Goal: Task Accomplishment & Management: Use online tool/utility

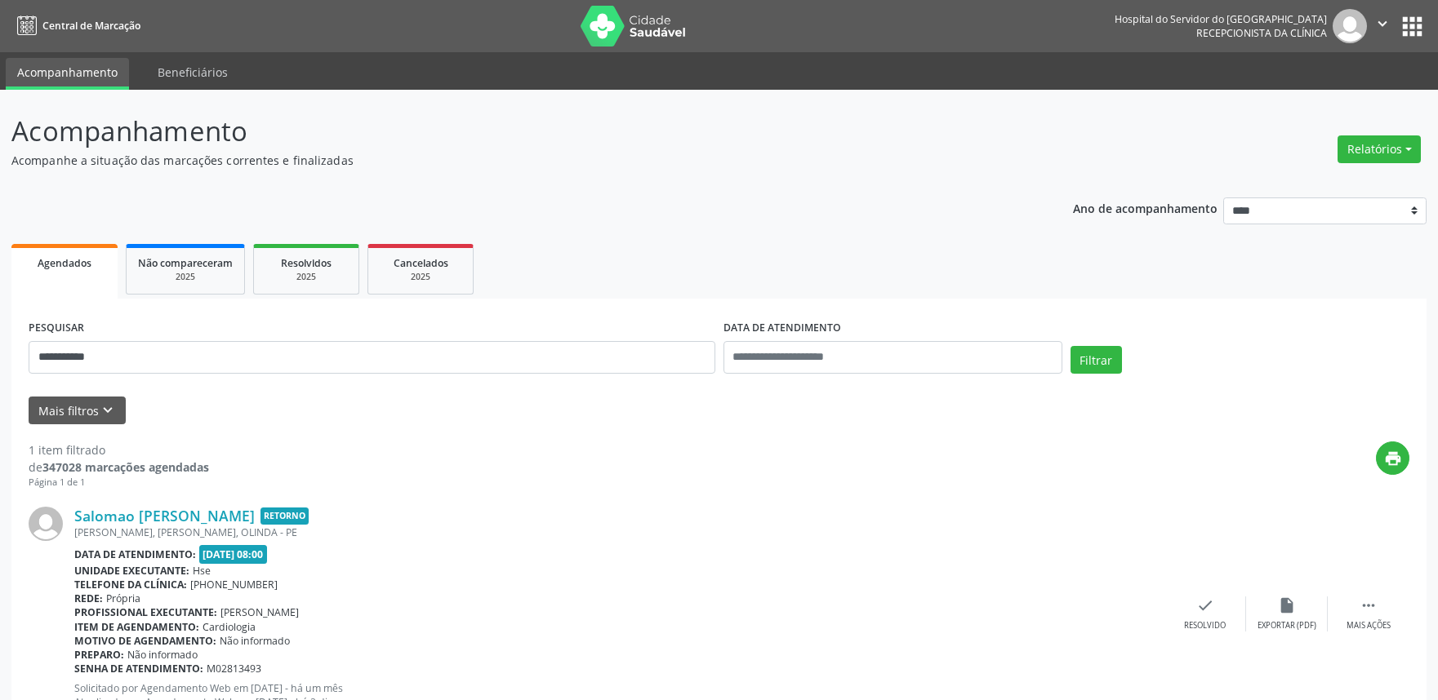
scroll to position [65, 0]
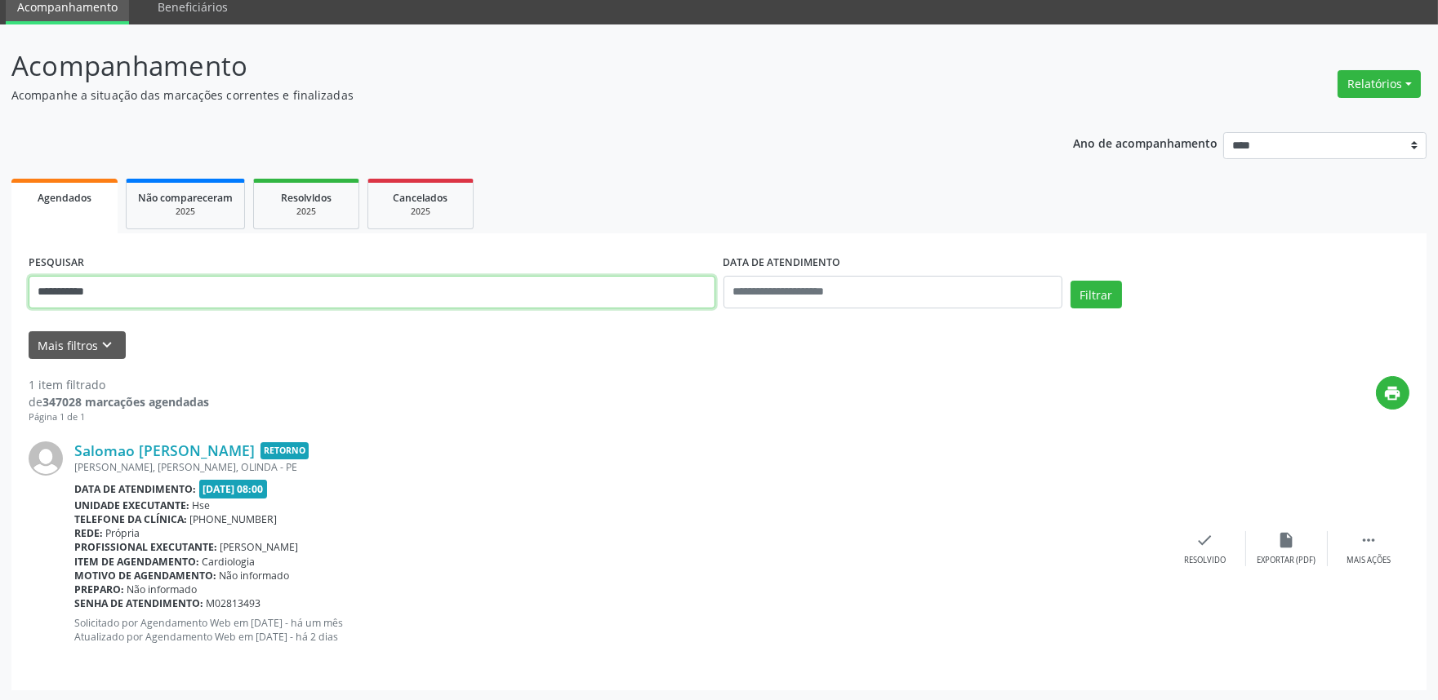
drag, startPoint x: 144, startPoint y: 282, endPoint x: 0, endPoint y: 282, distance: 143.7
click at [0, 282] on div "**********" at bounding box center [719, 363] width 1438 height 678
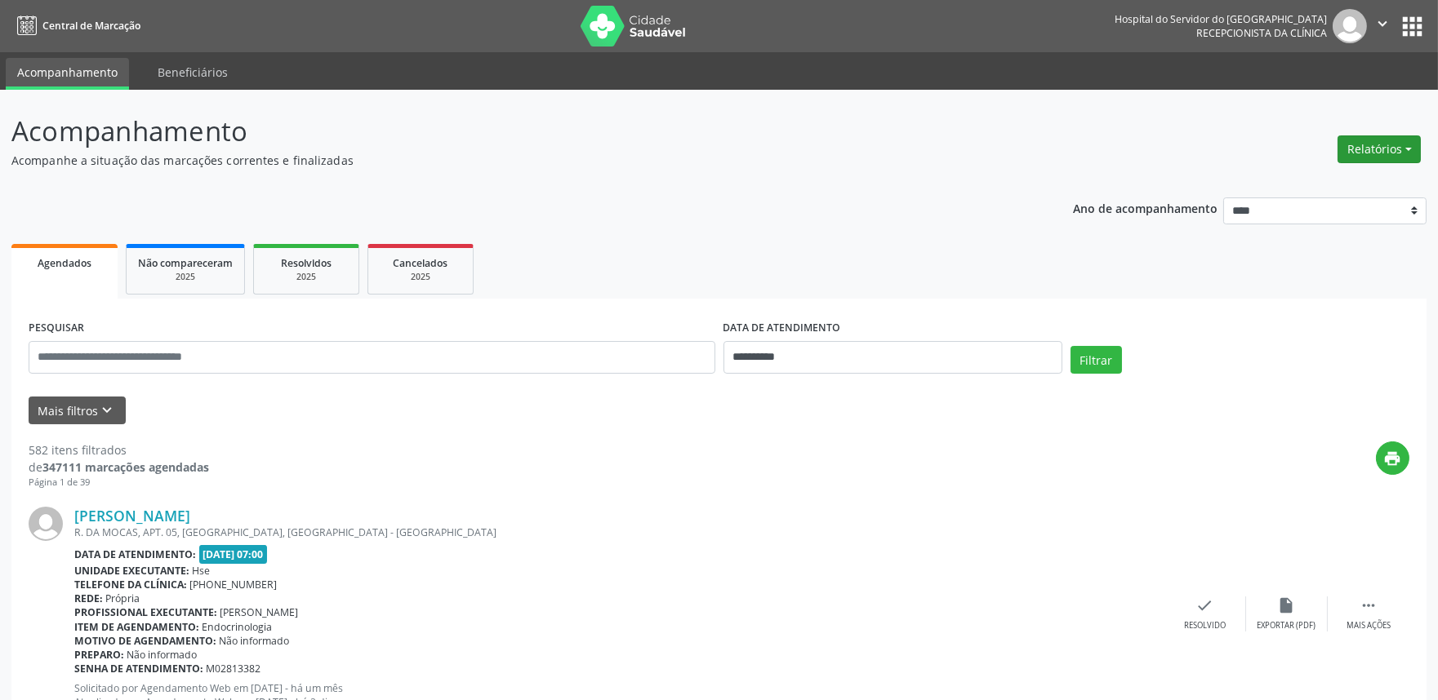
click at [1350, 142] on button "Relatórios" at bounding box center [1378, 150] width 83 height 28
click at [1324, 183] on link "Agendamentos" at bounding box center [1333, 183] width 176 height 23
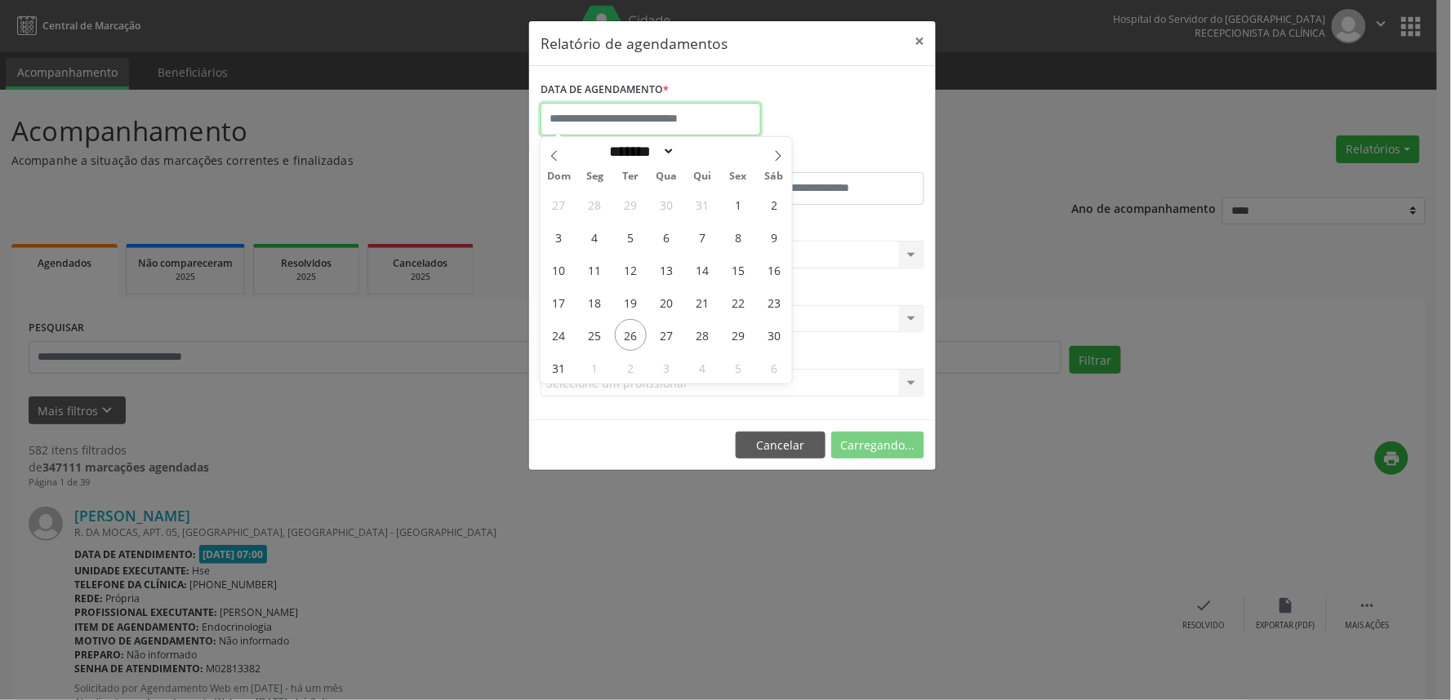
click at [670, 118] on input "text" at bounding box center [650, 119] width 220 height 33
click at [658, 331] on span "27" at bounding box center [667, 335] width 32 height 32
type input "**********"
click at [658, 331] on span "27" at bounding box center [667, 335] width 32 height 32
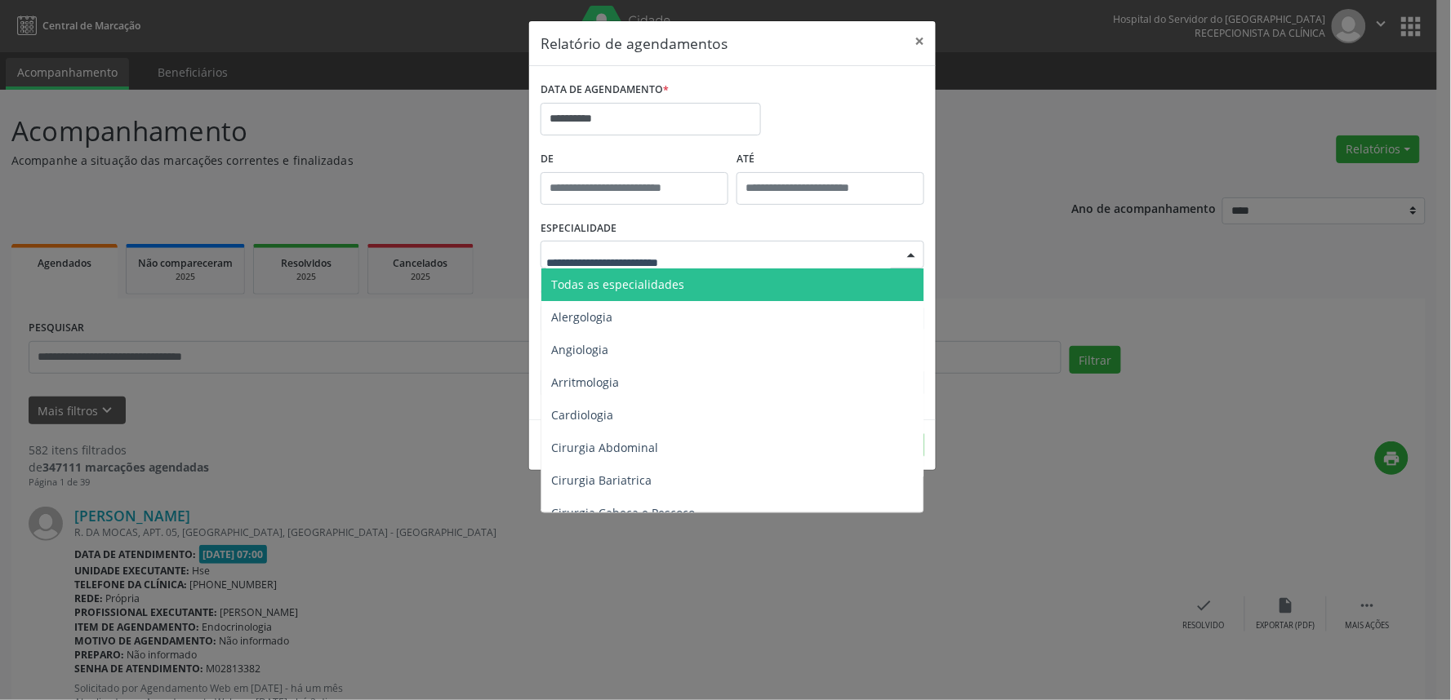
drag, startPoint x: 663, startPoint y: 273, endPoint x: 667, endPoint y: 284, distance: 12.1
click at [662, 274] on span "Todas as especialidades" at bounding box center [733, 285] width 385 height 33
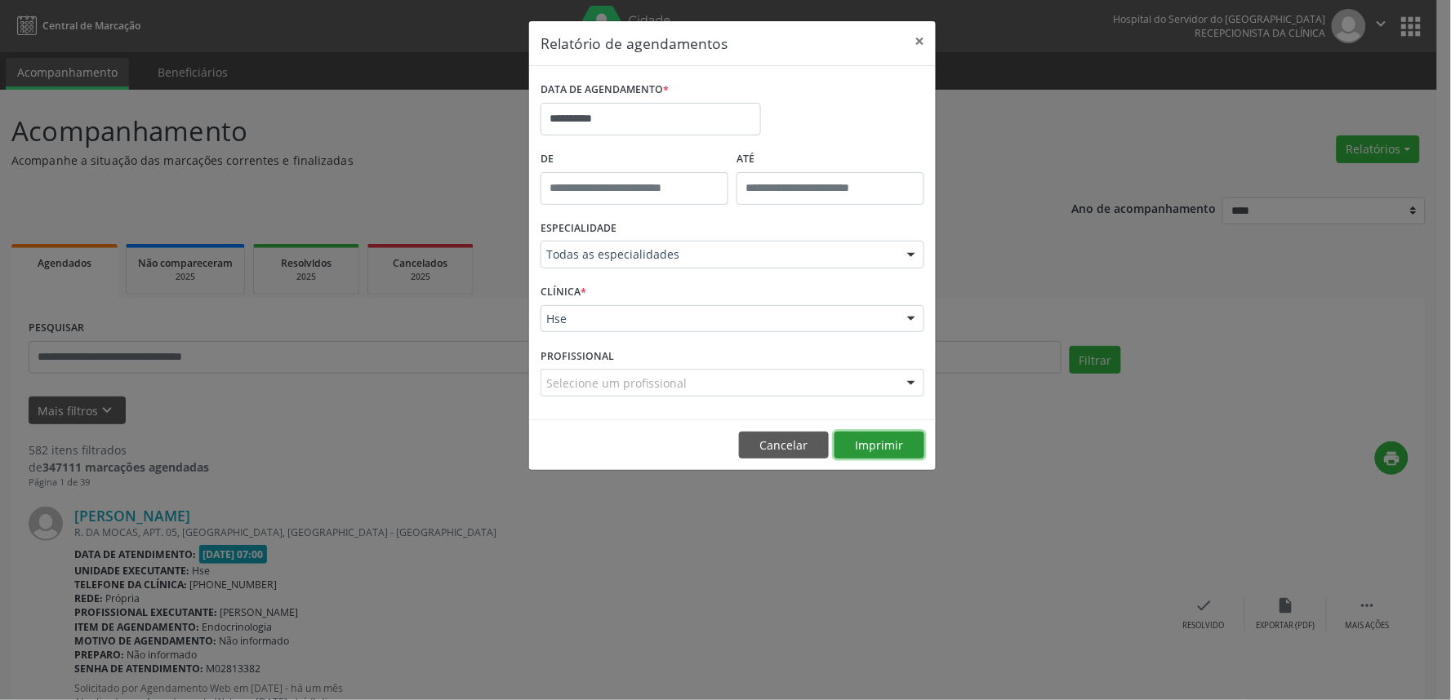
click at [886, 441] on button "Imprimir" at bounding box center [879, 446] width 90 height 28
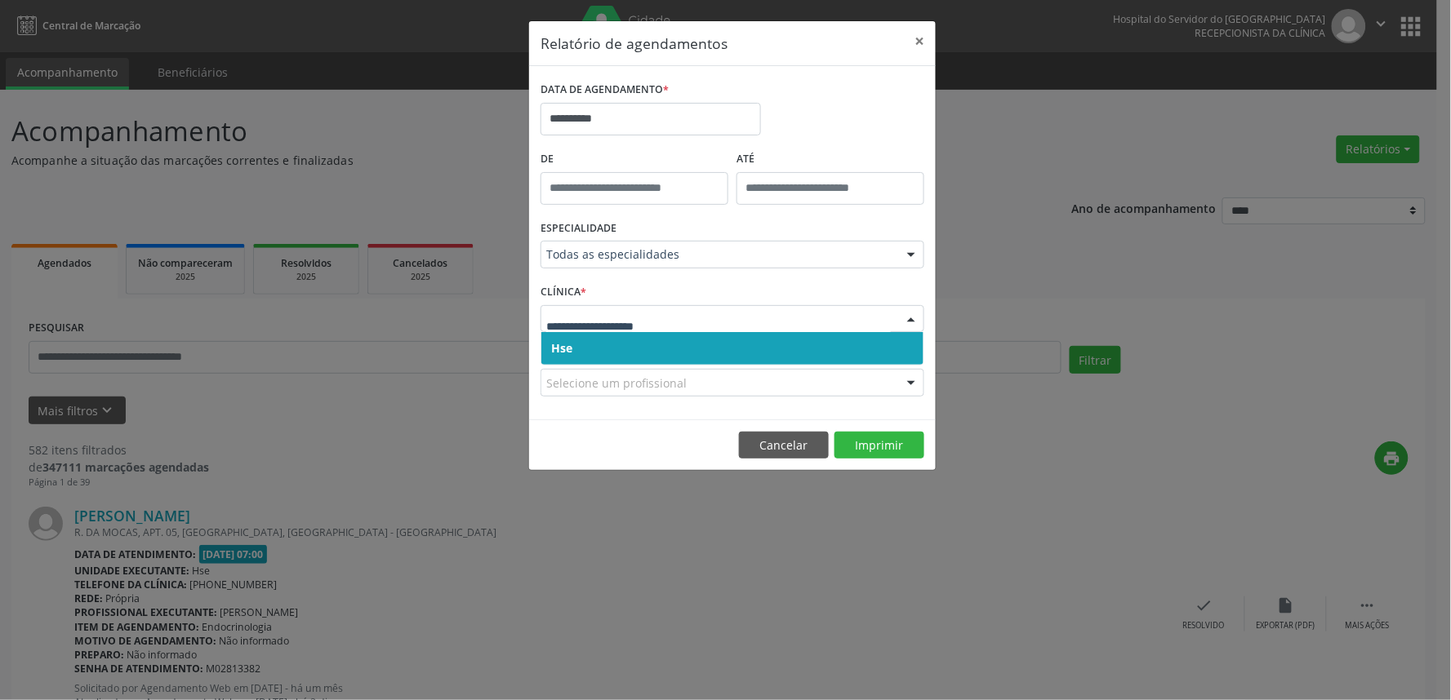
click at [642, 328] on div at bounding box center [732, 319] width 384 height 28
click at [639, 349] on span "Hse" at bounding box center [732, 348] width 382 height 33
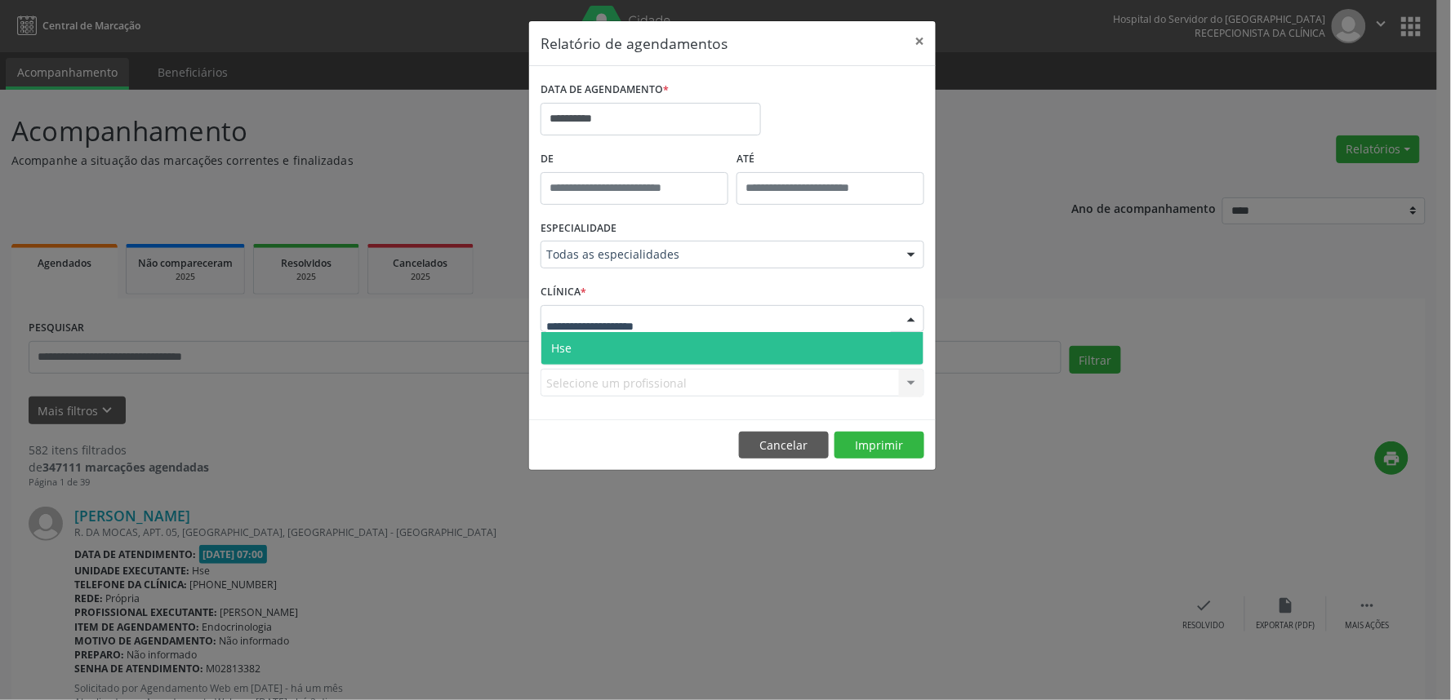
click at [641, 349] on span "Hse" at bounding box center [732, 348] width 382 height 33
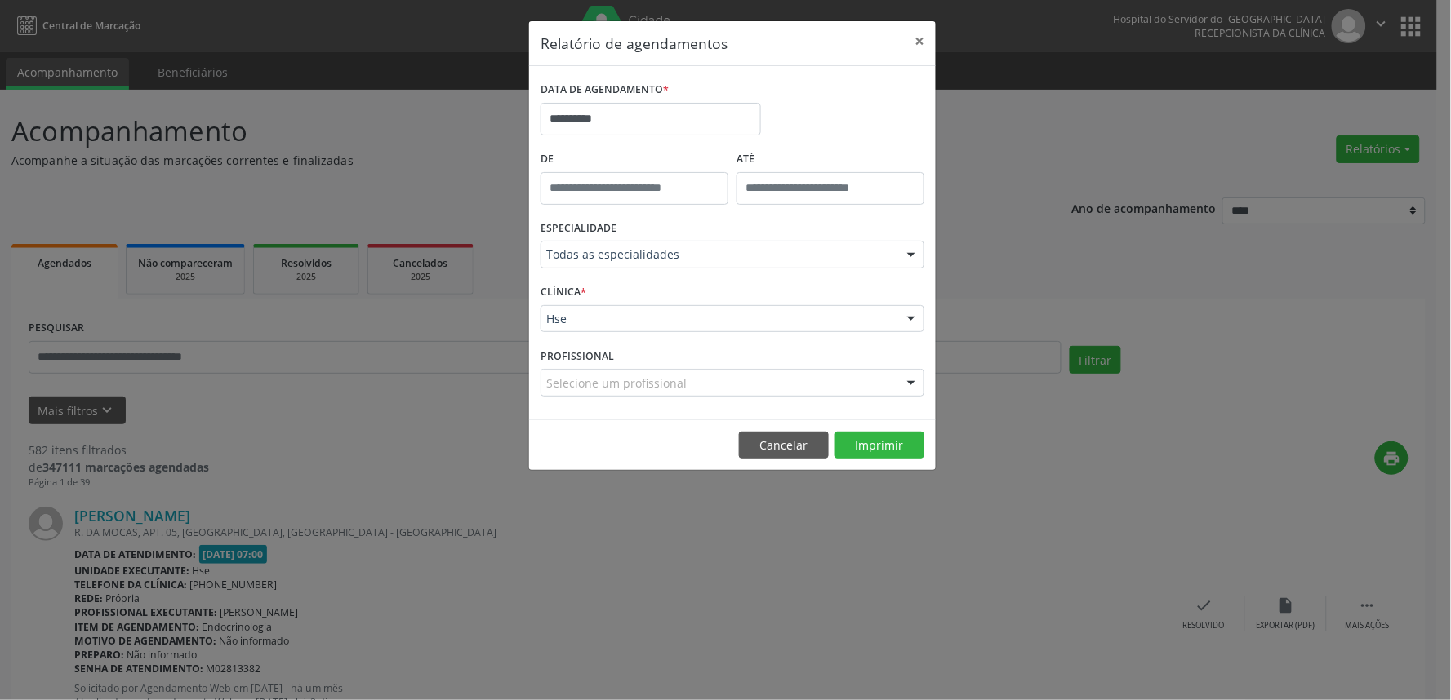
click at [680, 371] on div "Selecione um profissional" at bounding box center [732, 383] width 384 height 28
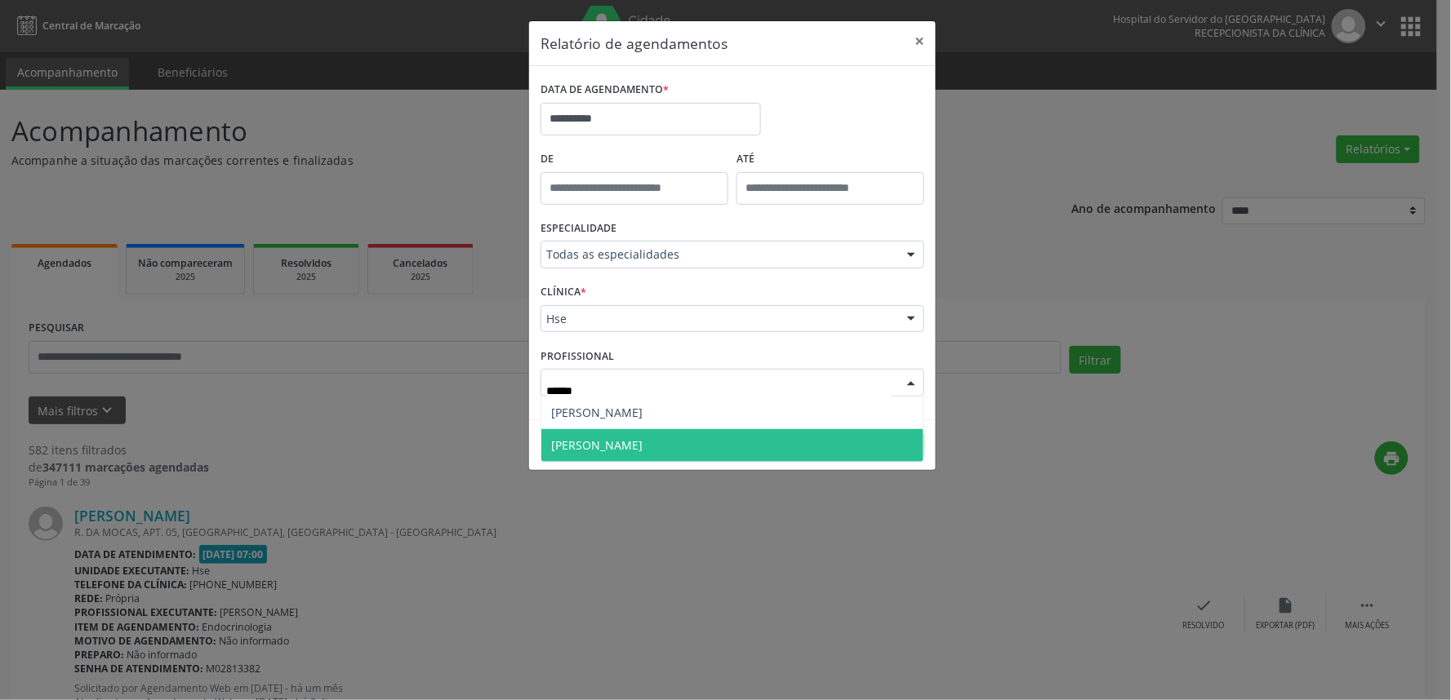
click at [643, 445] on span "Rosalia de Oliveira Nunes" at bounding box center [596, 446] width 91 height 16
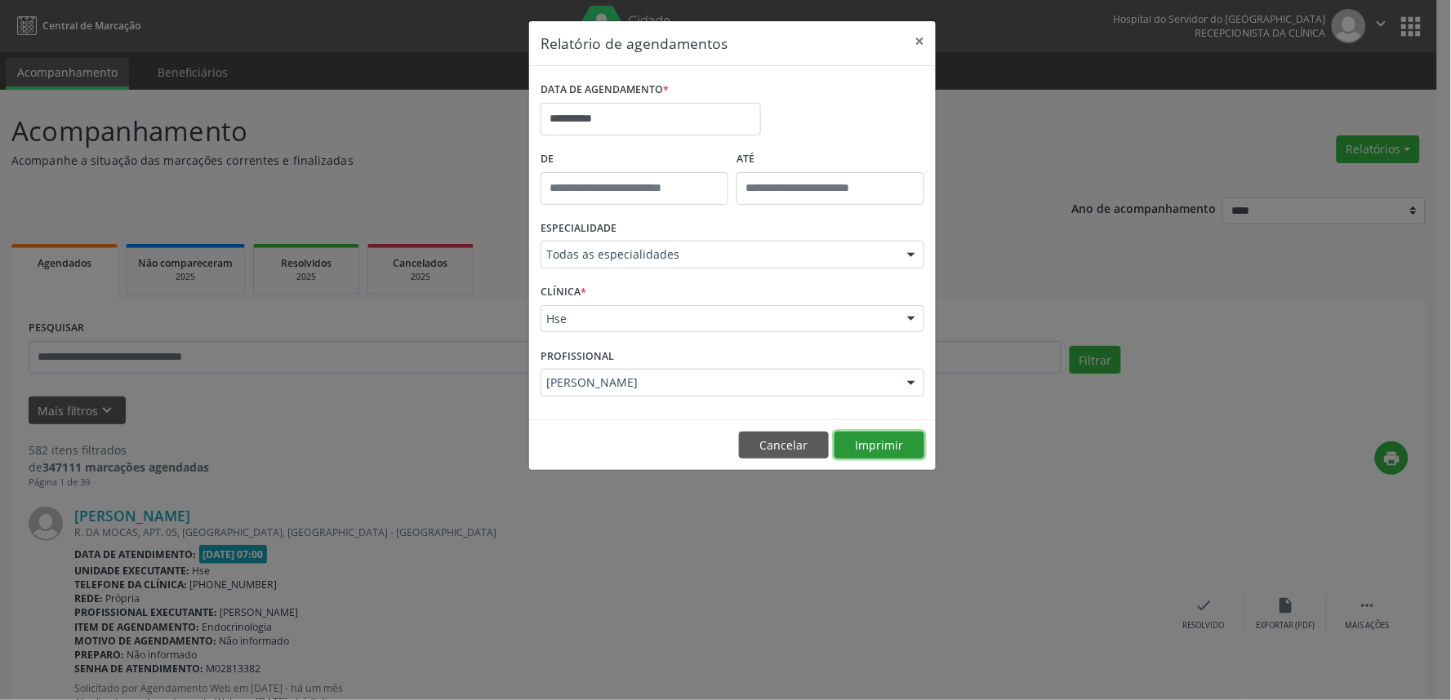
click at [895, 443] on button "Imprimir" at bounding box center [879, 446] width 90 height 28
click at [749, 371] on div "Rosalia de Oliveira Nunes" at bounding box center [732, 383] width 384 height 28
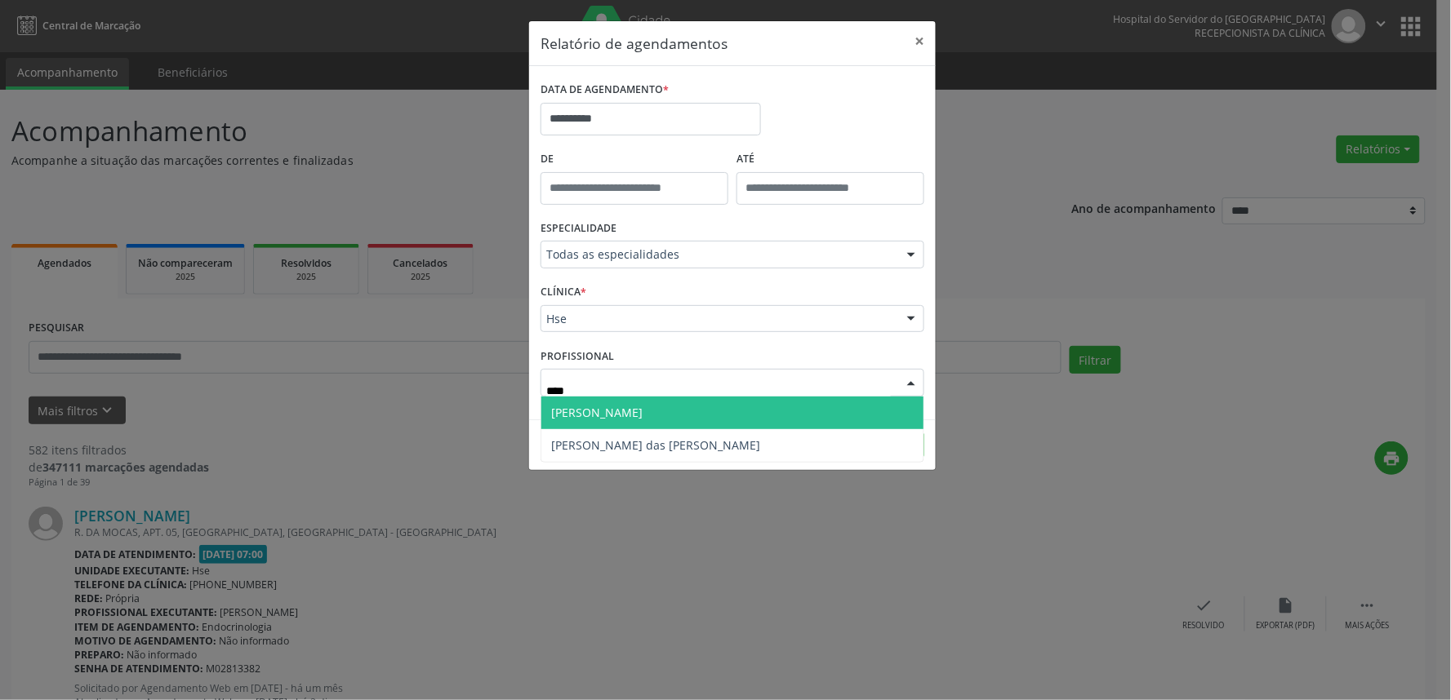
click at [714, 417] on span "[PERSON_NAME]" at bounding box center [732, 413] width 382 height 33
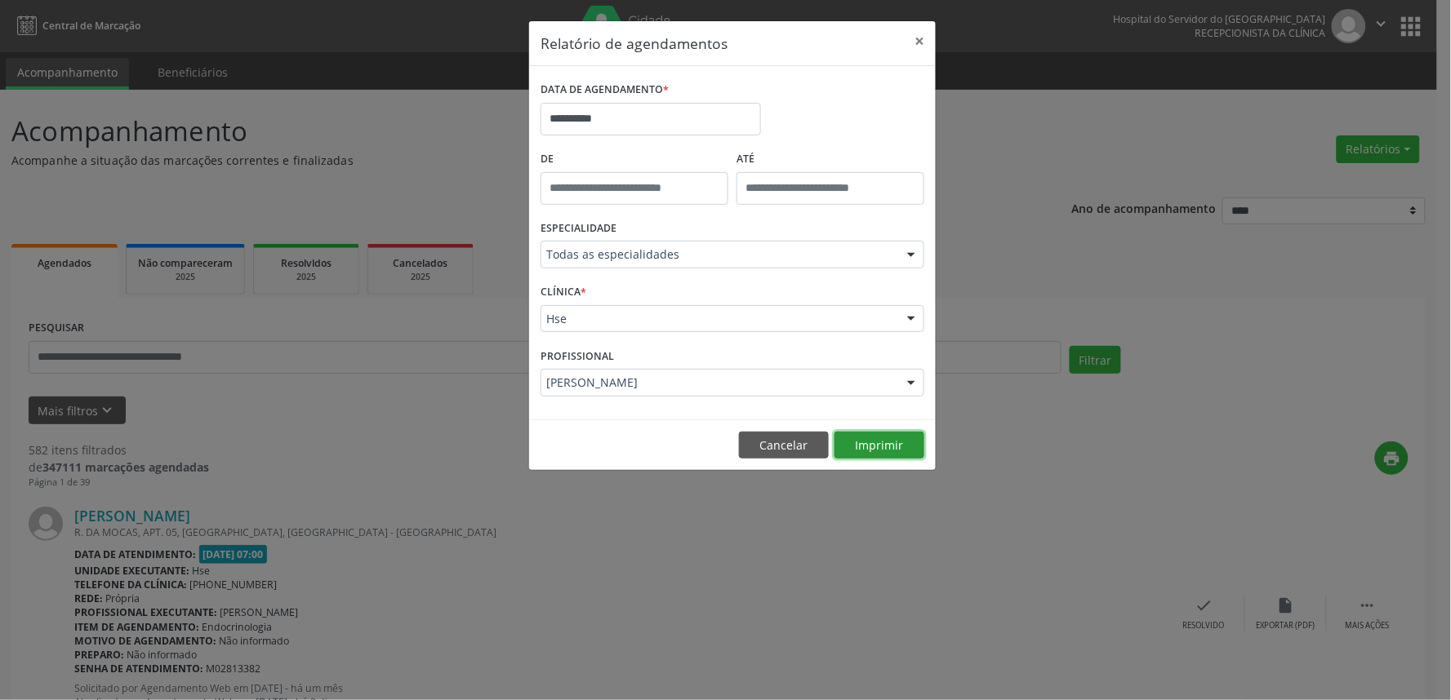
click at [863, 437] on button "Imprimir" at bounding box center [879, 446] width 90 height 28
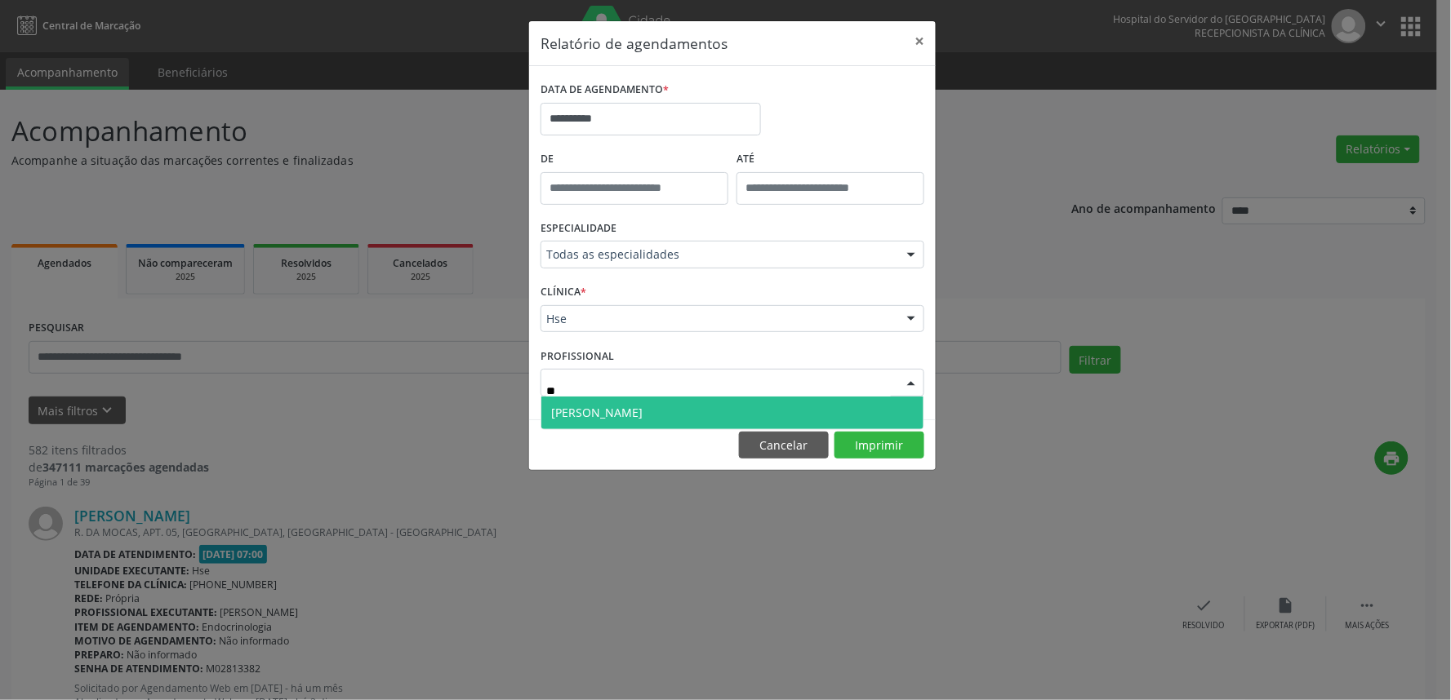
drag, startPoint x: 586, startPoint y: 401, endPoint x: 650, endPoint y: 408, distance: 64.1
click at [585, 401] on span "Yuuky Claudio Iwata" at bounding box center [732, 413] width 382 height 33
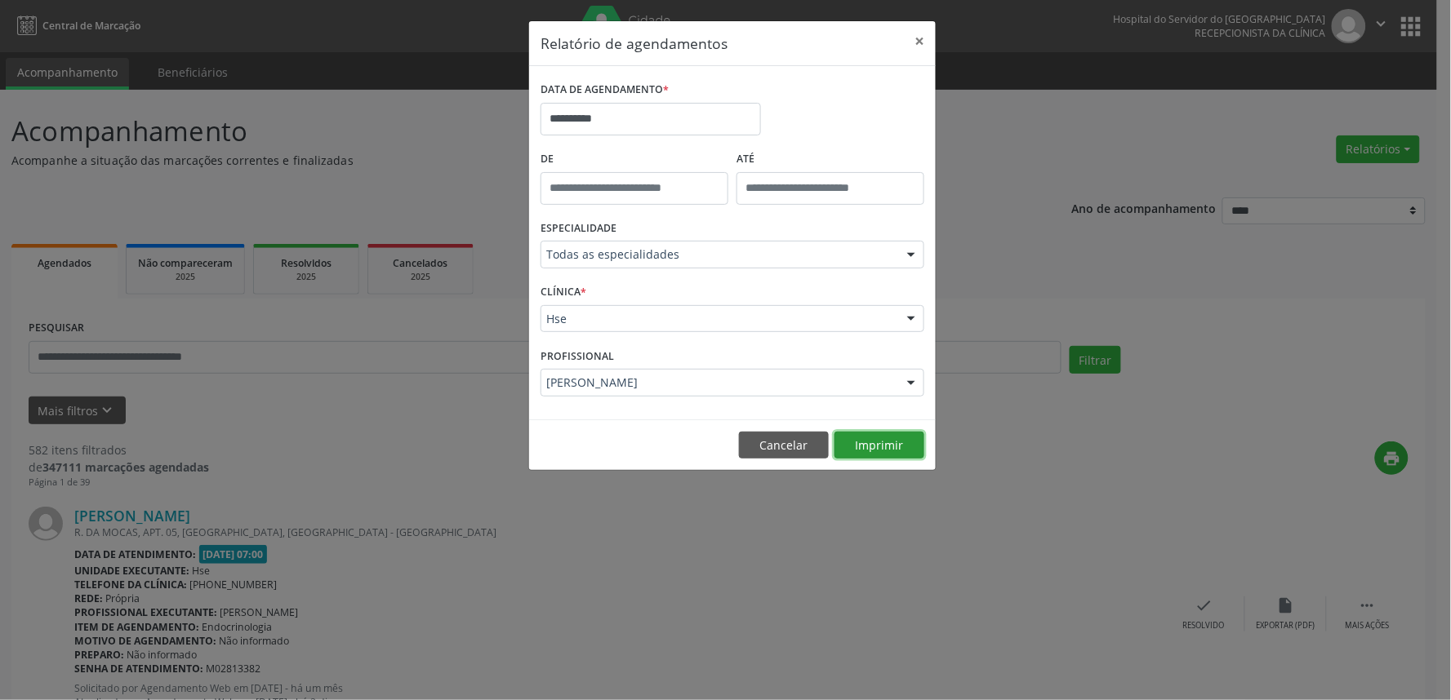
click at [915, 451] on button "Imprimir" at bounding box center [879, 446] width 90 height 28
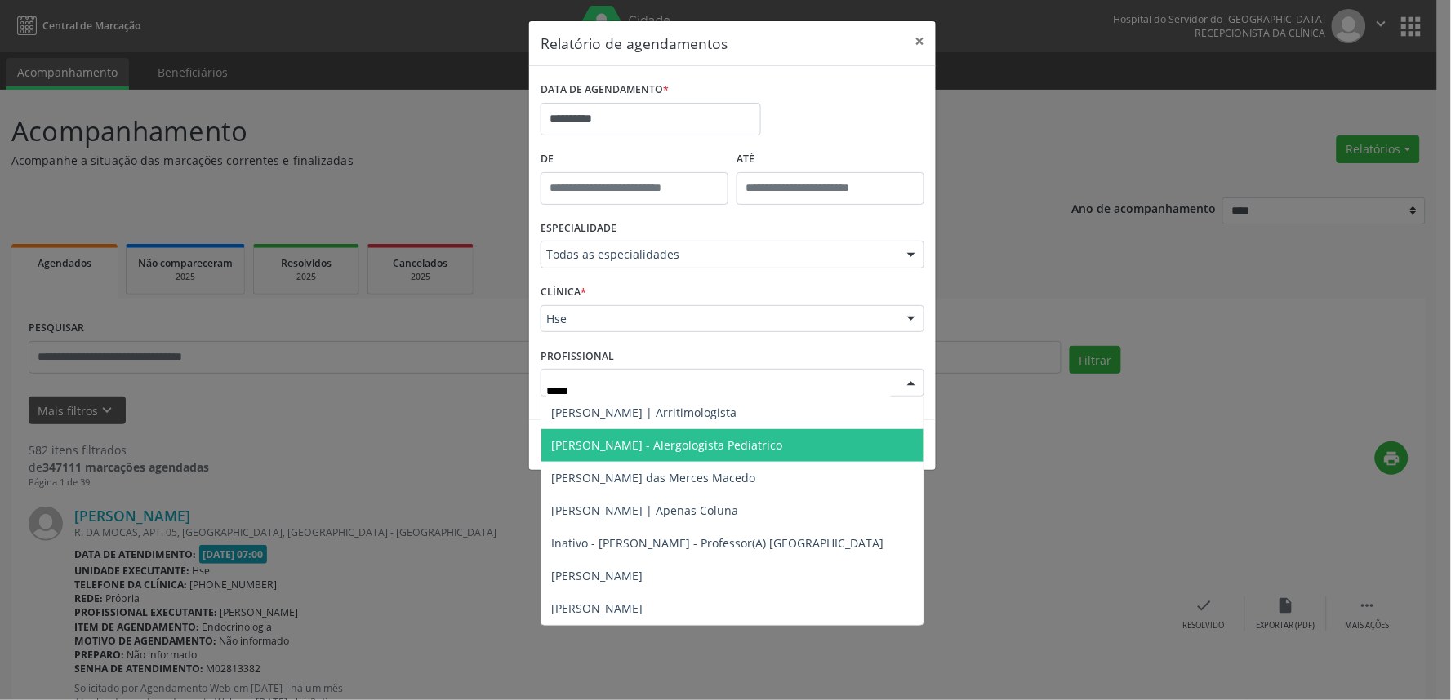
type input "******"
click at [687, 451] on span "Antonio Gonçalo Vasconcelos Neto - Alergologista Pediatrico" at bounding box center [666, 446] width 231 height 16
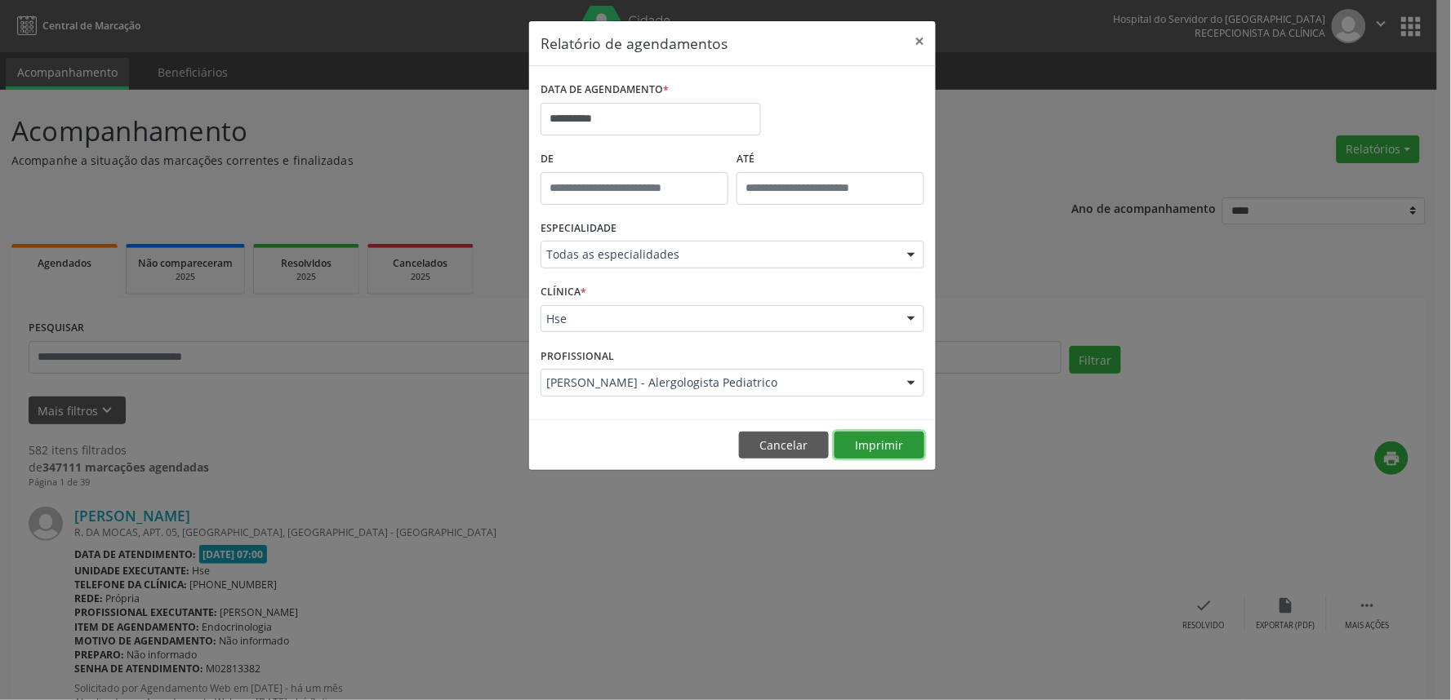
click at [887, 436] on button "Imprimir" at bounding box center [879, 446] width 90 height 28
